Goal: Task Accomplishment & Management: Use online tool/utility

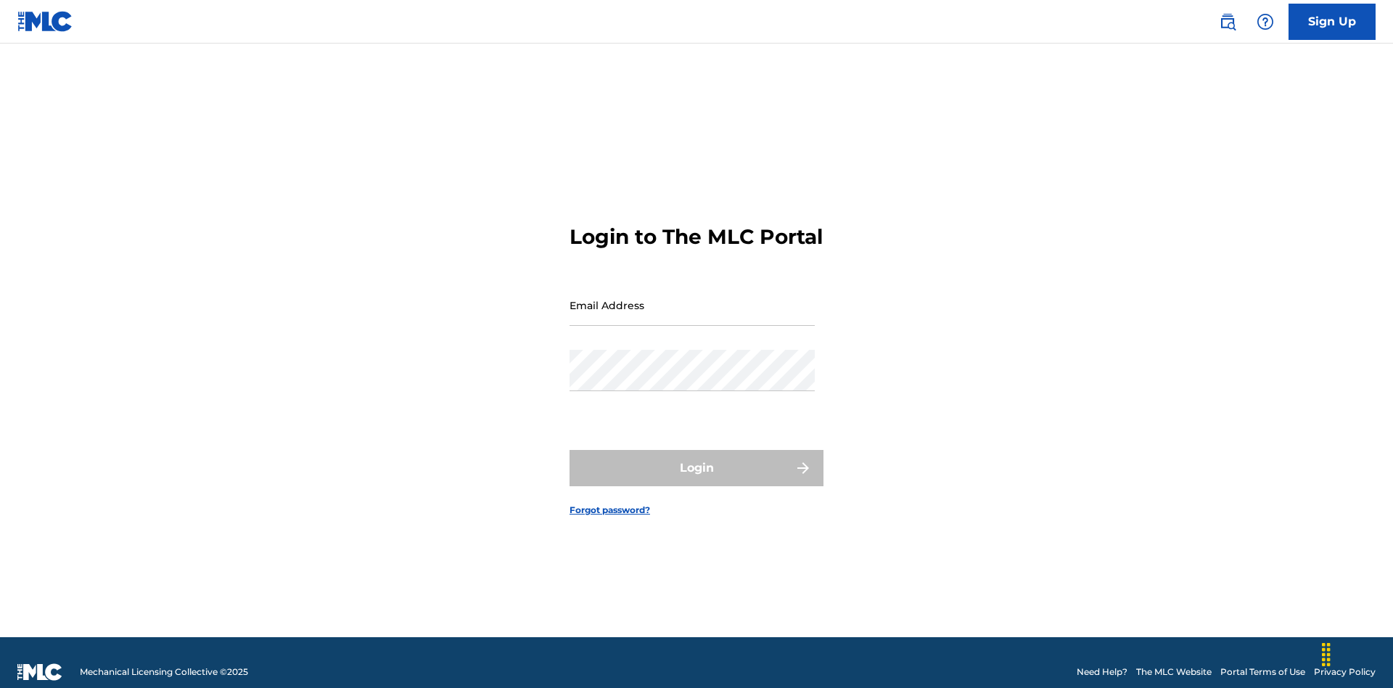
scroll to position [19, 0]
click at [692, 298] on input "Email Address" at bounding box center [691, 304] width 245 height 41
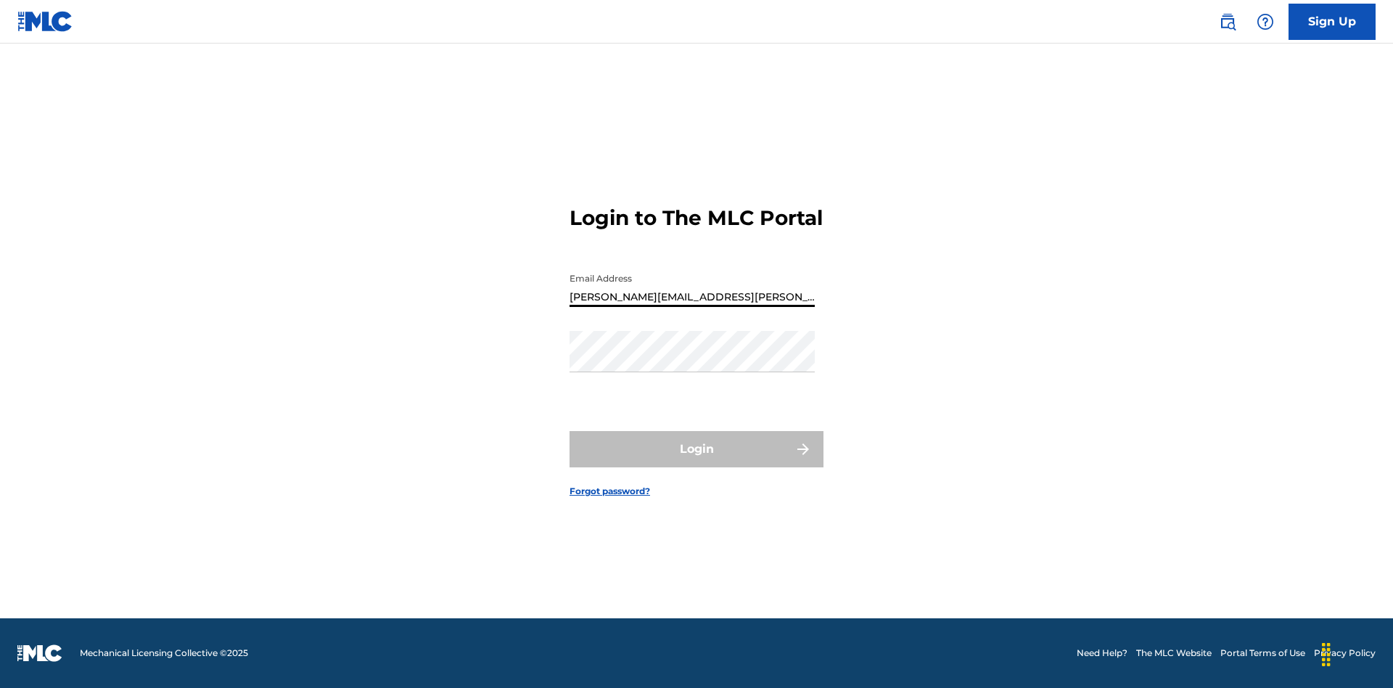
type input "Krystal.Ribble@themlc.com"
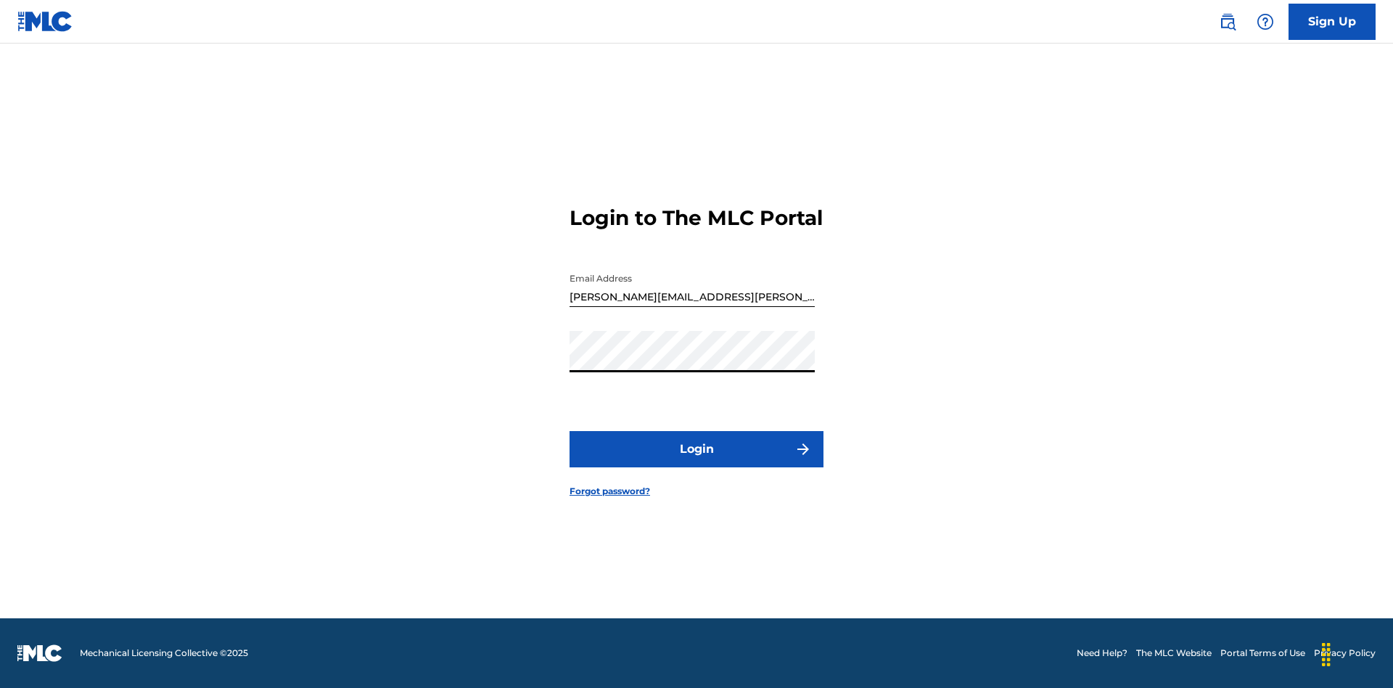
click at [696, 461] on button "Login" at bounding box center [696, 449] width 254 height 36
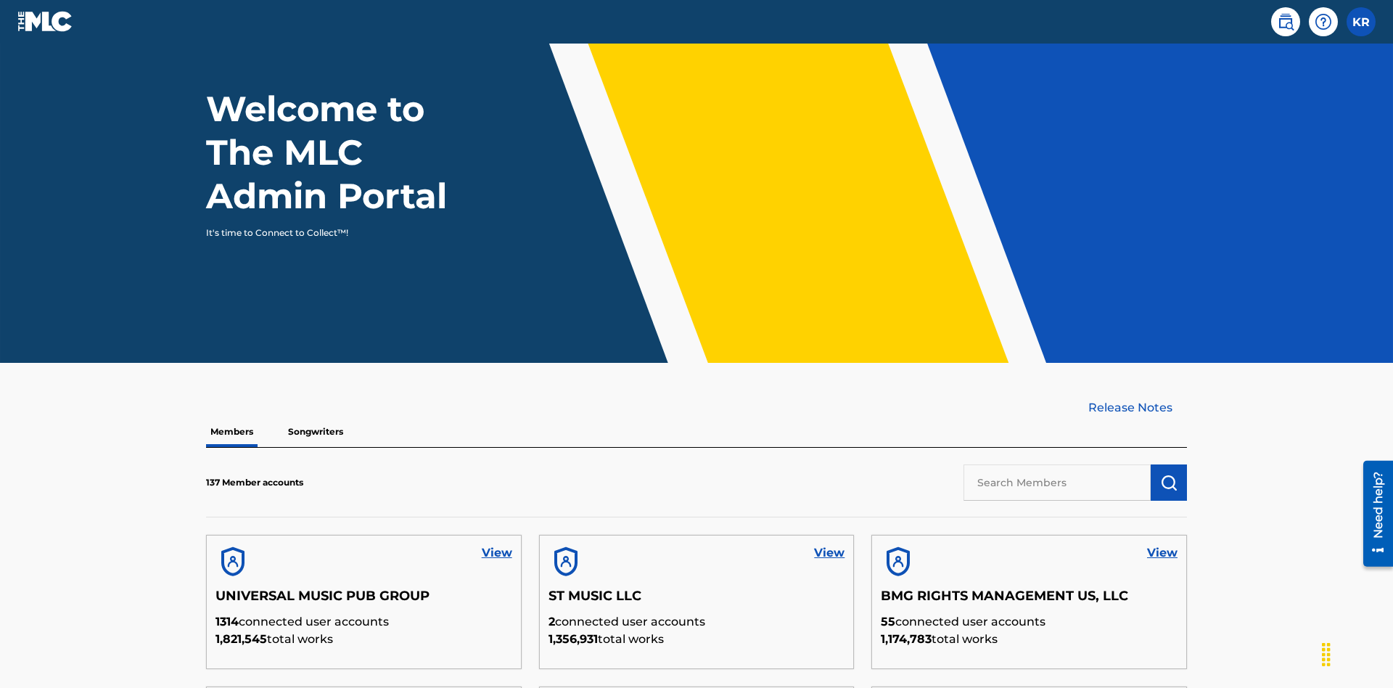
click at [1057, 464] on input "text" at bounding box center [1056, 482] width 187 height 36
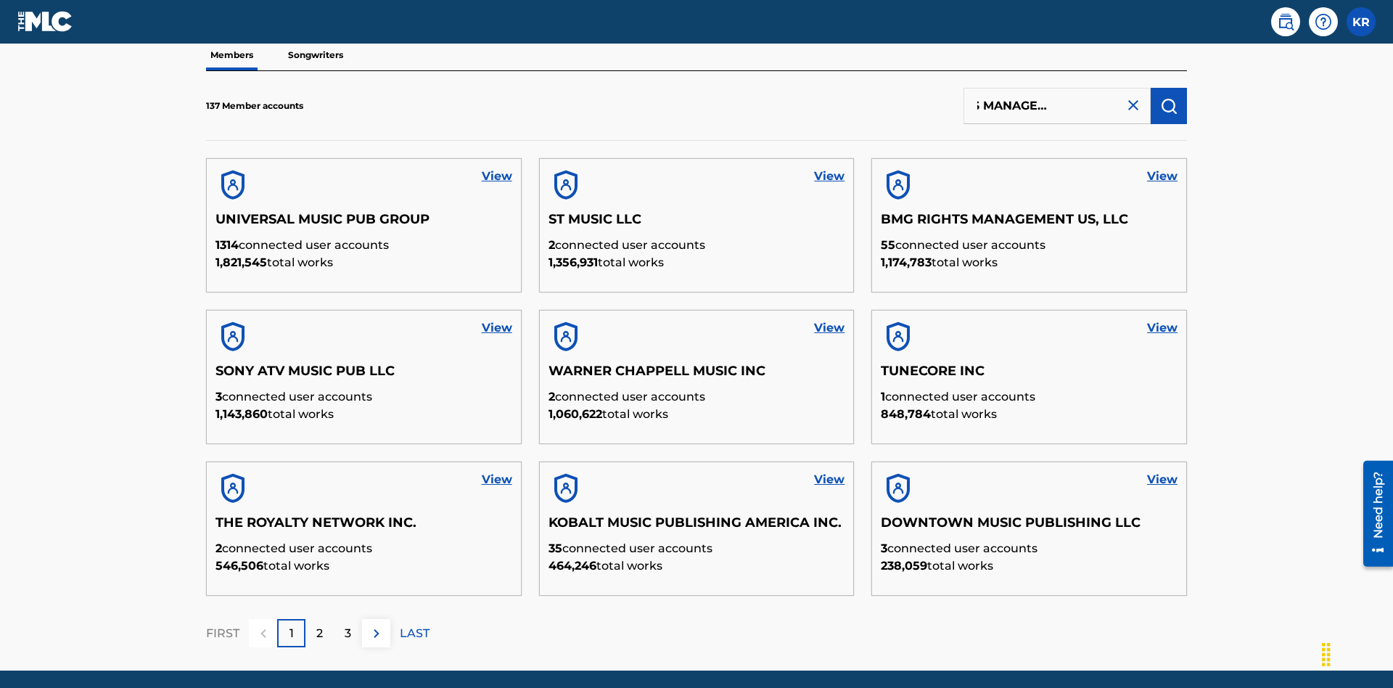
scroll to position [147, 0]
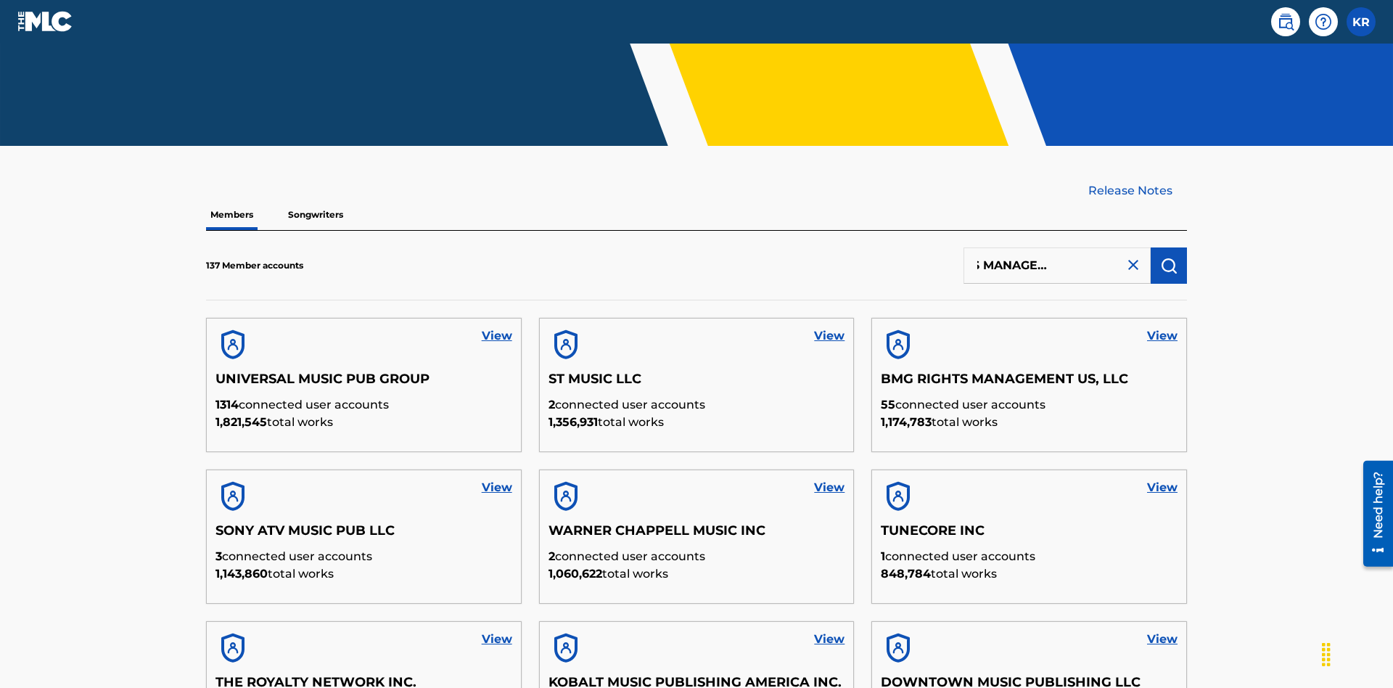
type input "BMG RIGHTS MANAGEMENT US, LLC"
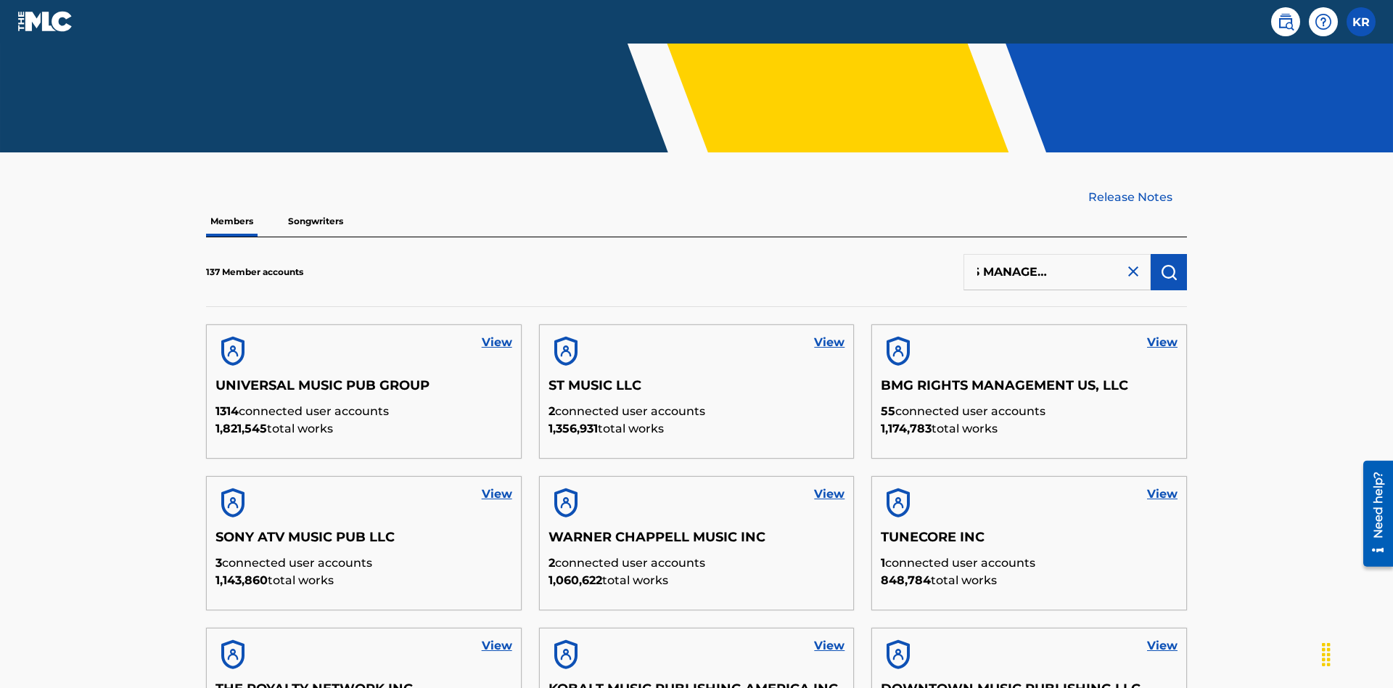
click at [1168, 263] on img "submit" at bounding box center [1168, 271] width 17 height 17
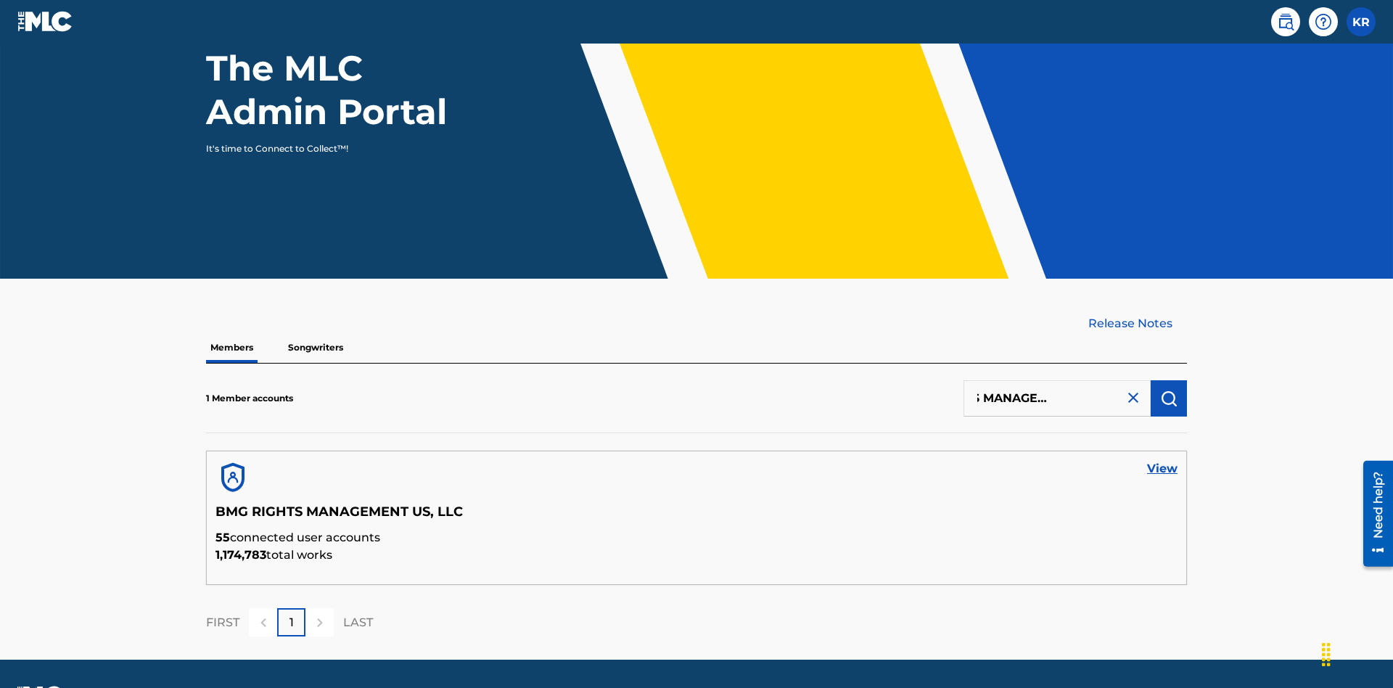
click at [1162, 460] on link "View" at bounding box center [1162, 468] width 30 height 17
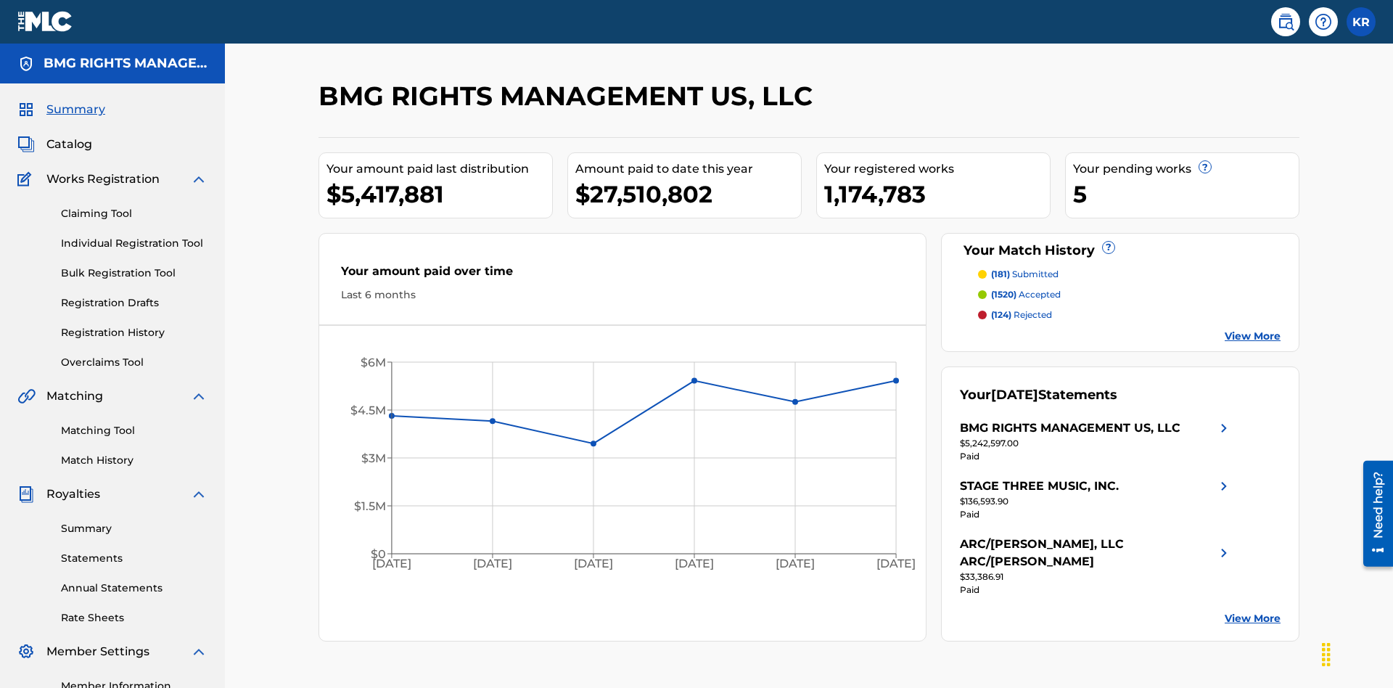
click at [134, 355] on link "Overclaims Tool" at bounding box center [134, 362] width 147 height 15
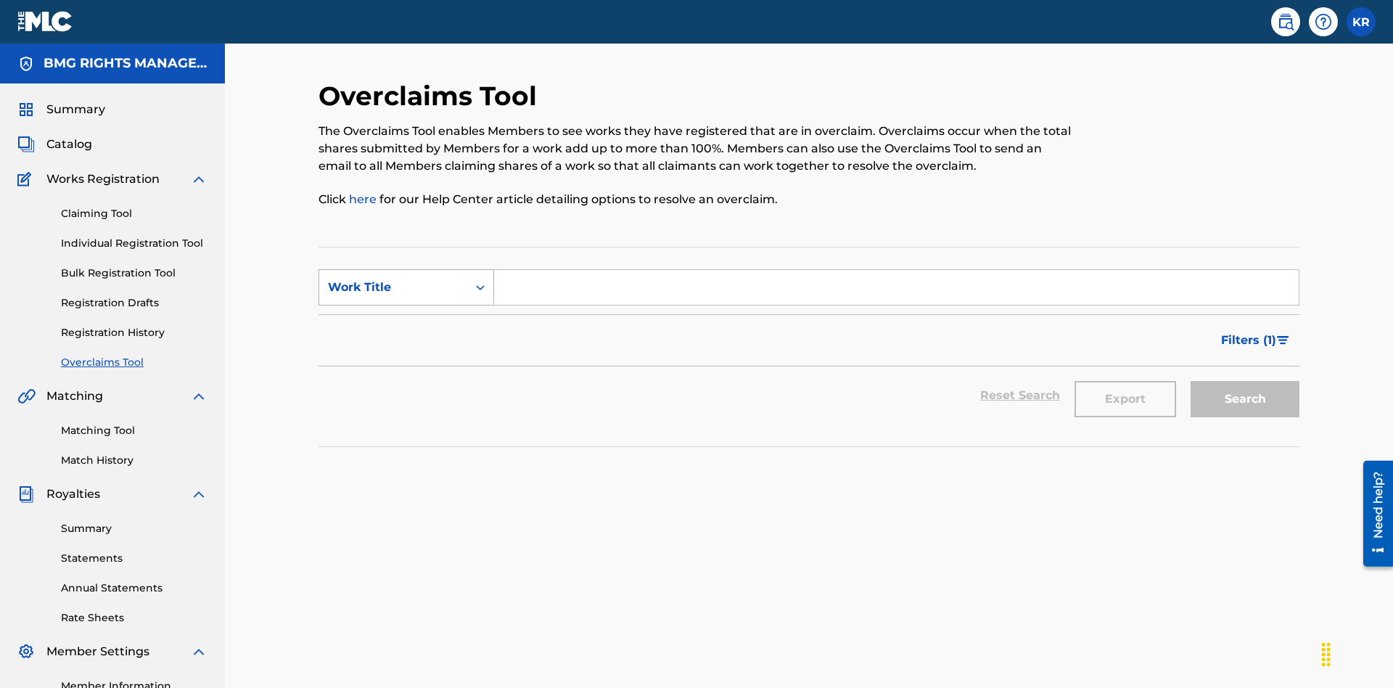
click at [393, 279] on div "Work Title" at bounding box center [393, 287] width 131 height 17
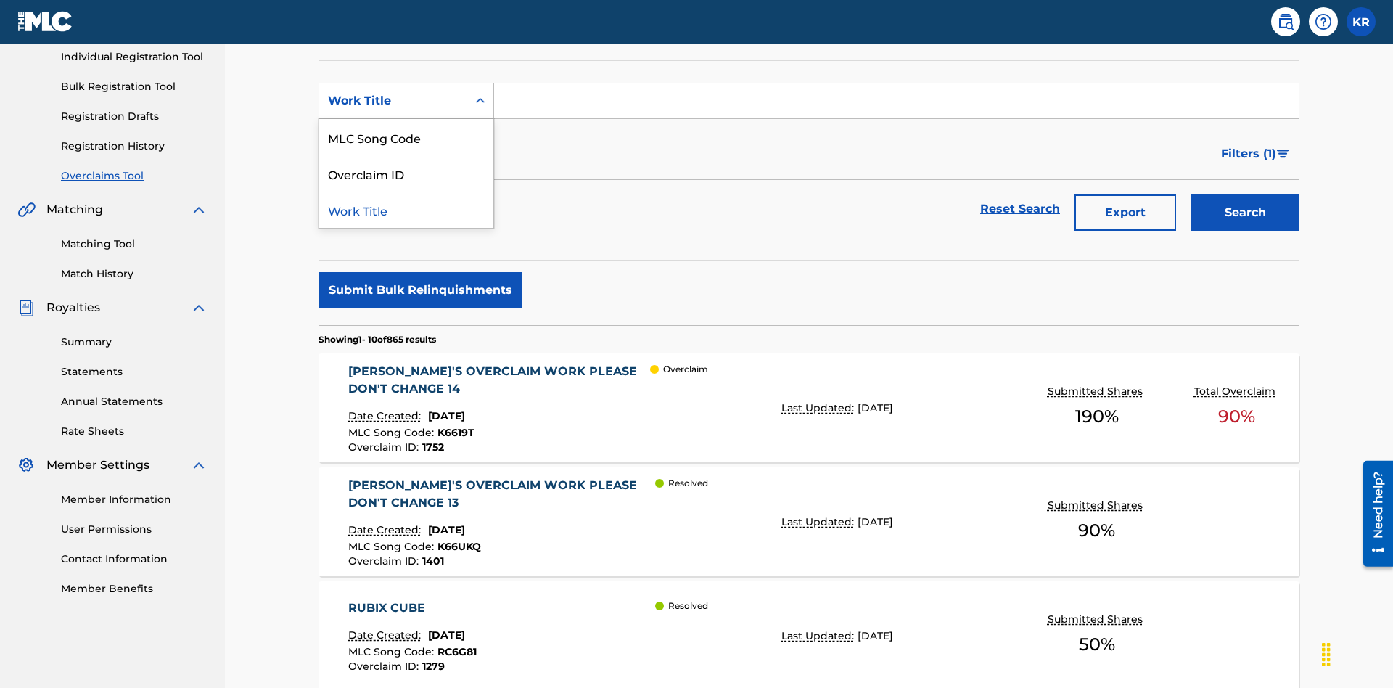
click at [406, 137] on div "MLC Song Code" at bounding box center [406, 137] width 174 height 36
click at [896, 104] on input "Search Form" at bounding box center [896, 100] width 804 height 35
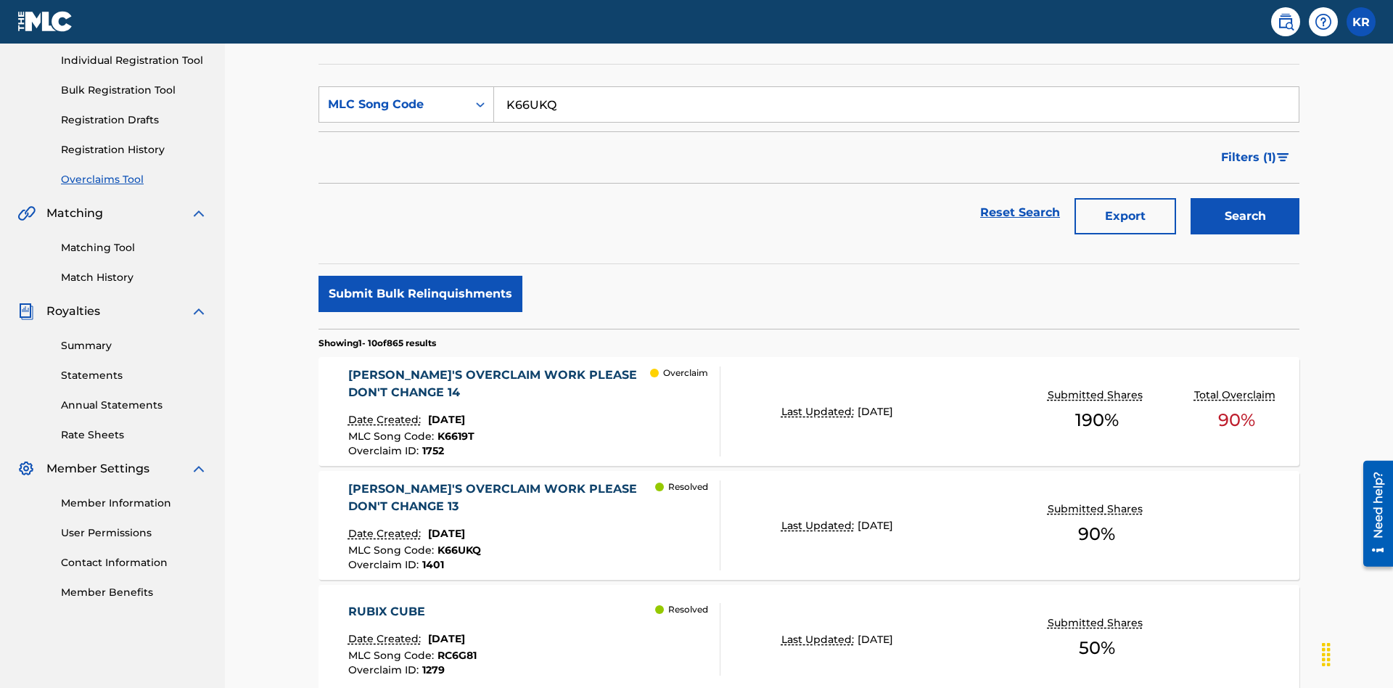
scroll to position [294, 0]
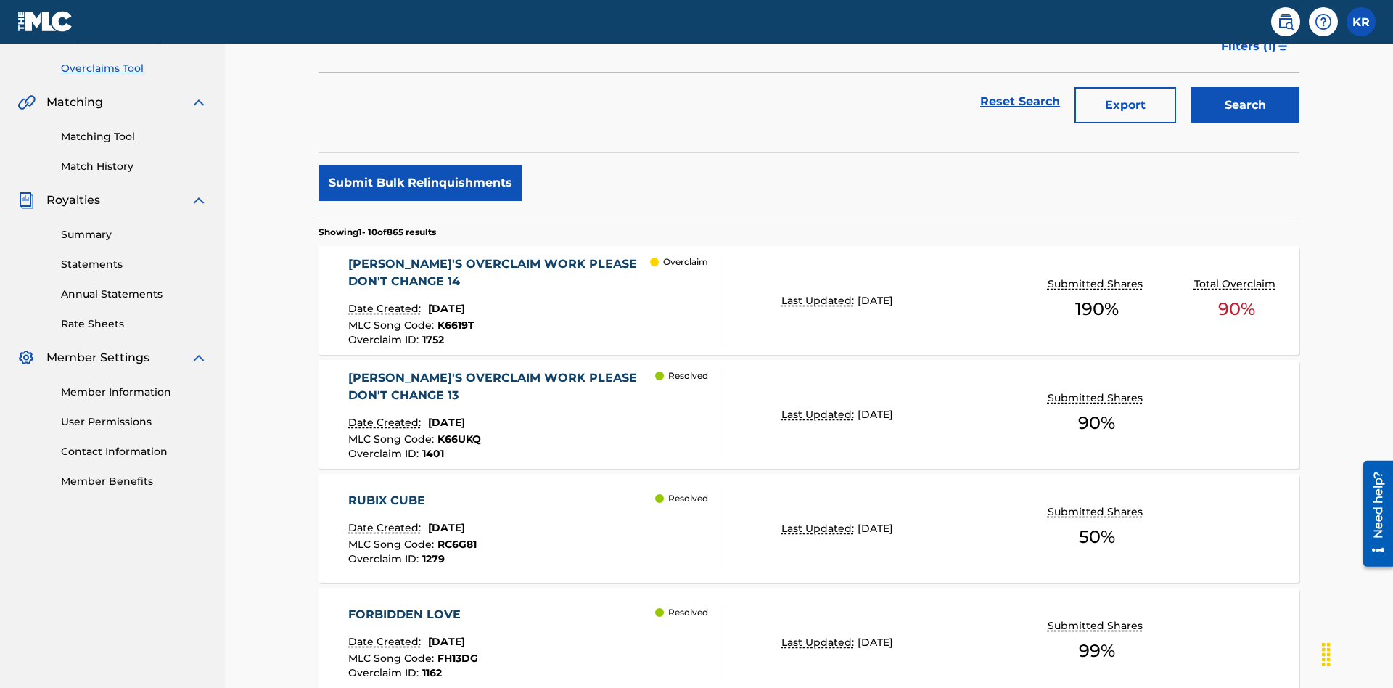
type input "K66UKQ"
click at [1245, 105] on button "Search" at bounding box center [1244, 105] width 109 height 36
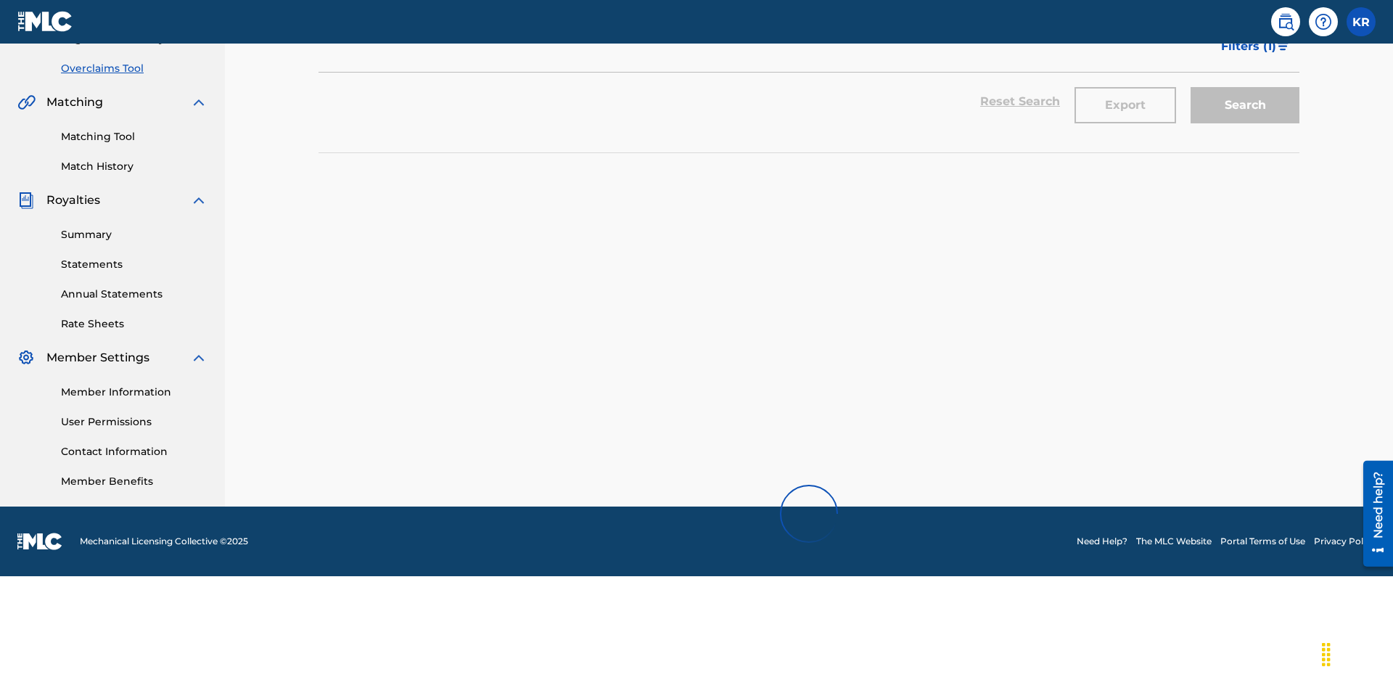
scroll to position [182, 0]
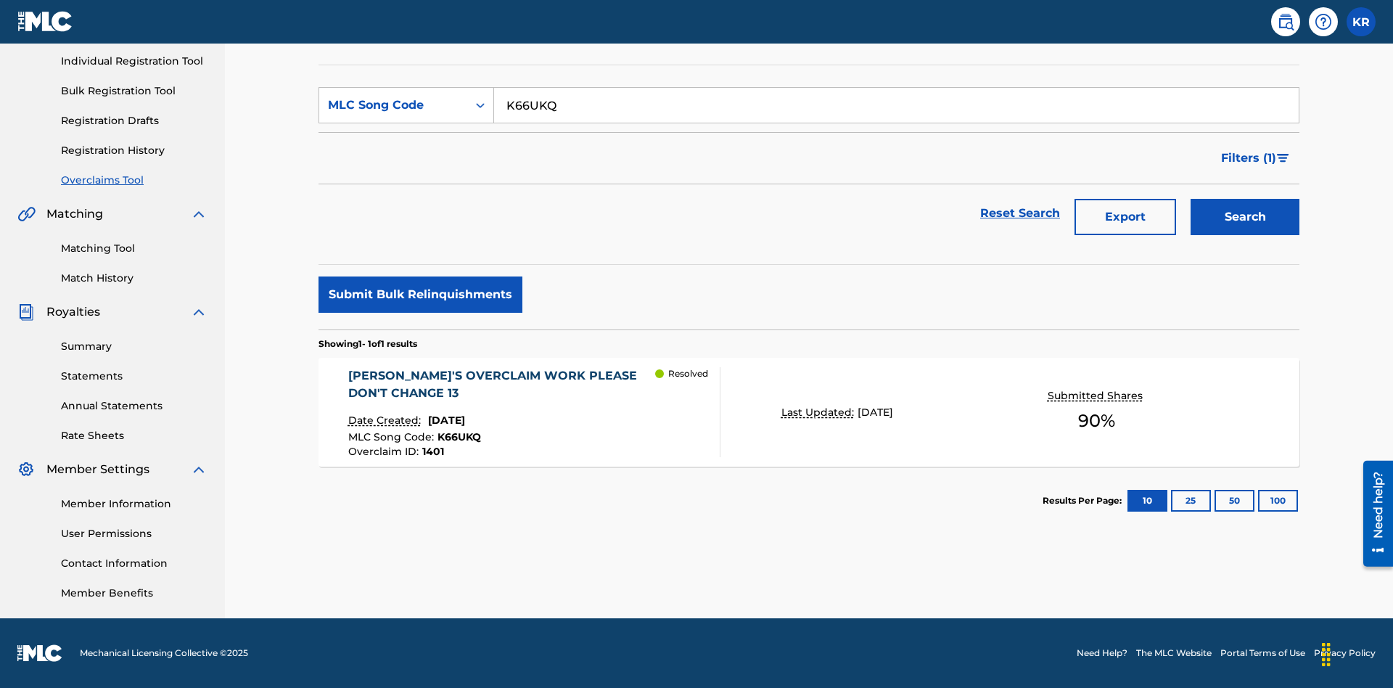
click at [431, 451] on span "1401" at bounding box center [433, 451] width 22 height 13
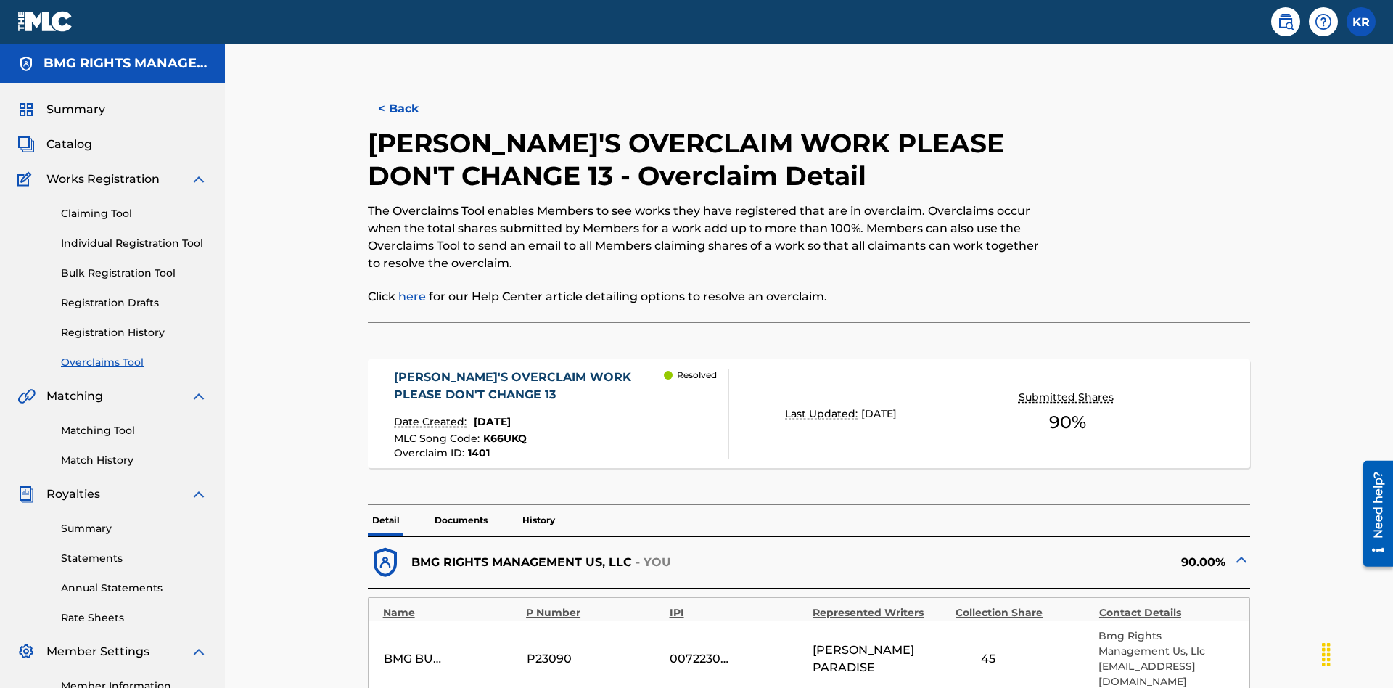
scroll to position [40, 0]
